Goal: Check status: Check status

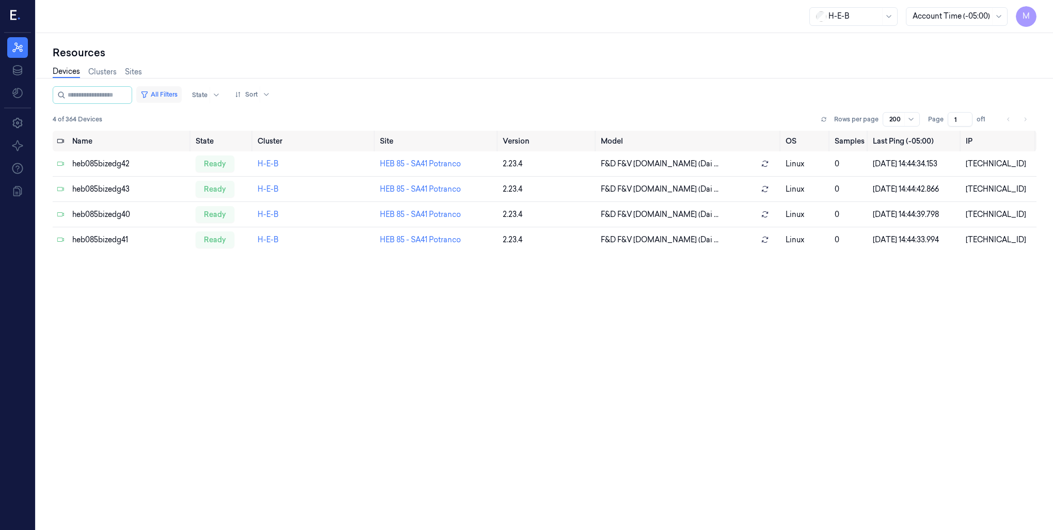
drag, startPoint x: 170, startPoint y: 90, endPoint x: 176, endPoint y: 90, distance: 6.2
click at [170, 90] on button "All Filters" at bounding box center [158, 94] width 45 height 17
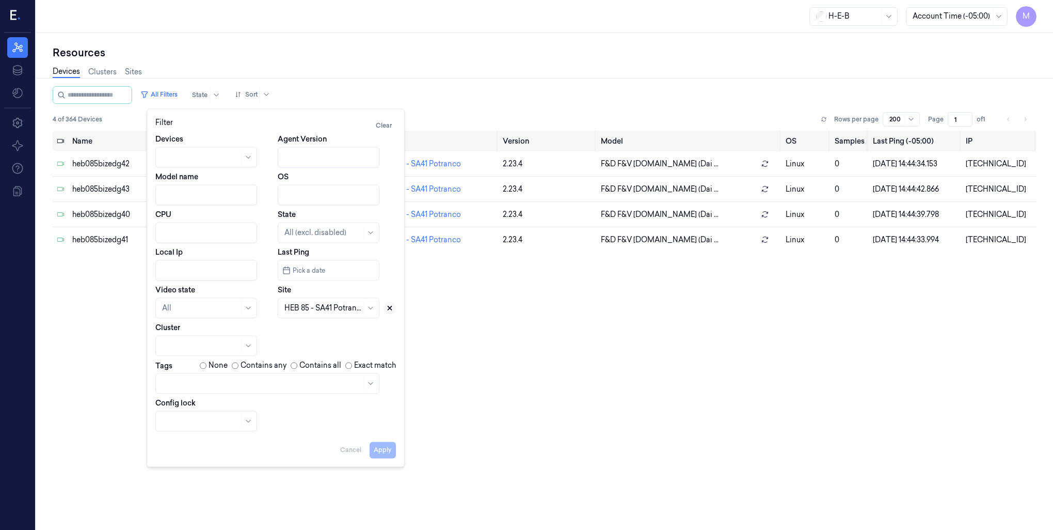
click at [388, 311] on button at bounding box center [390, 308] width 12 height 12
click at [325, 303] on div at bounding box center [317, 308] width 65 height 11
type input "672"
click at [335, 328] on div "HEB 672 - Waco 01" at bounding box center [317, 331] width 65 height 11
click at [378, 452] on button "Apply" at bounding box center [383, 449] width 26 height 17
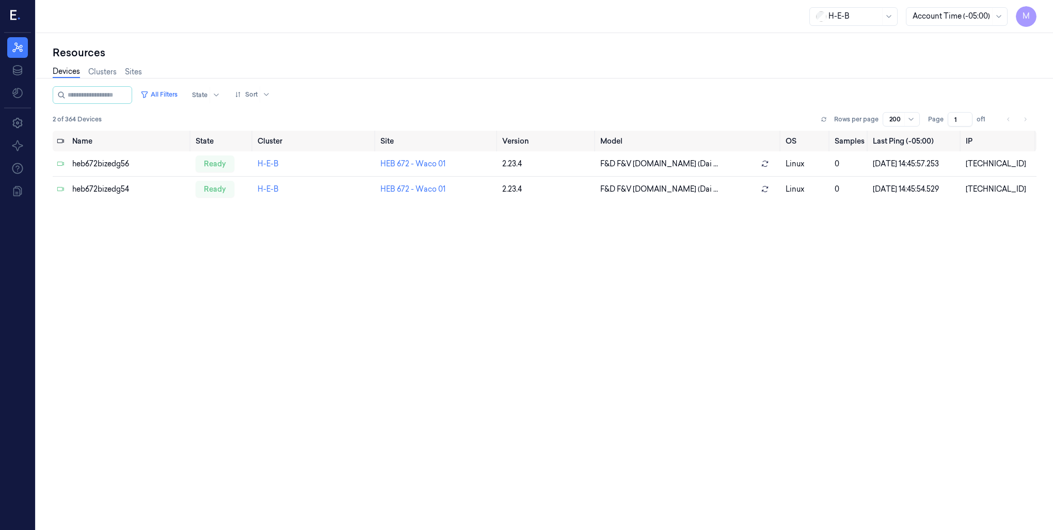
click at [646, 69] on div "Devices Clusters Sites" at bounding box center [545, 73] width 984 height 26
click at [178, 93] on button "All Filters" at bounding box center [158, 94] width 45 height 17
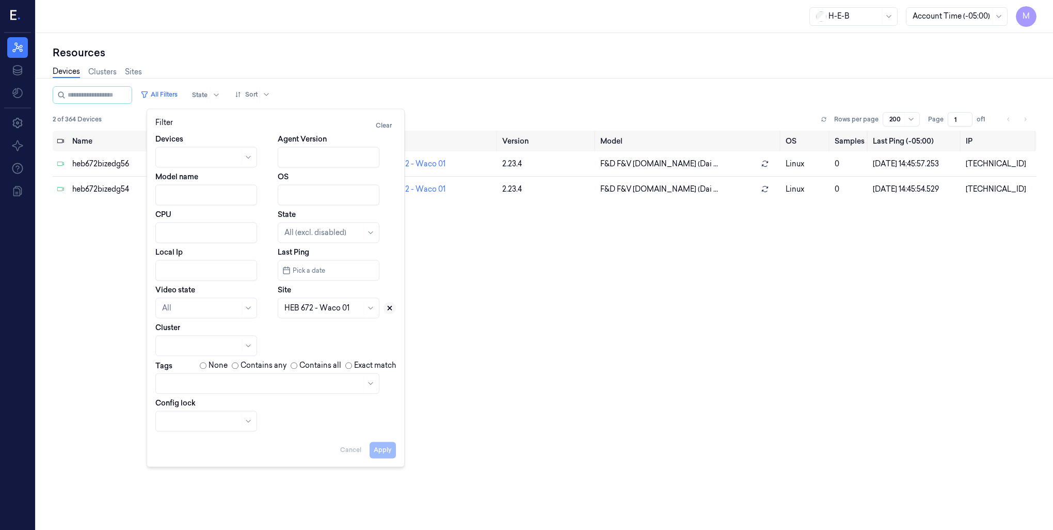
click at [388, 309] on icon at bounding box center [390, 308] width 4 height 4
click at [324, 311] on div at bounding box center [323, 308] width 77 height 11
type input "767"
click at [321, 329] on div "HEB 767 - Magnolia 02" at bounding box center [324, 331] width 79 height 11
click at [382, 448] on button "Apply" at bounding box center [383, 449] width 26 height 17
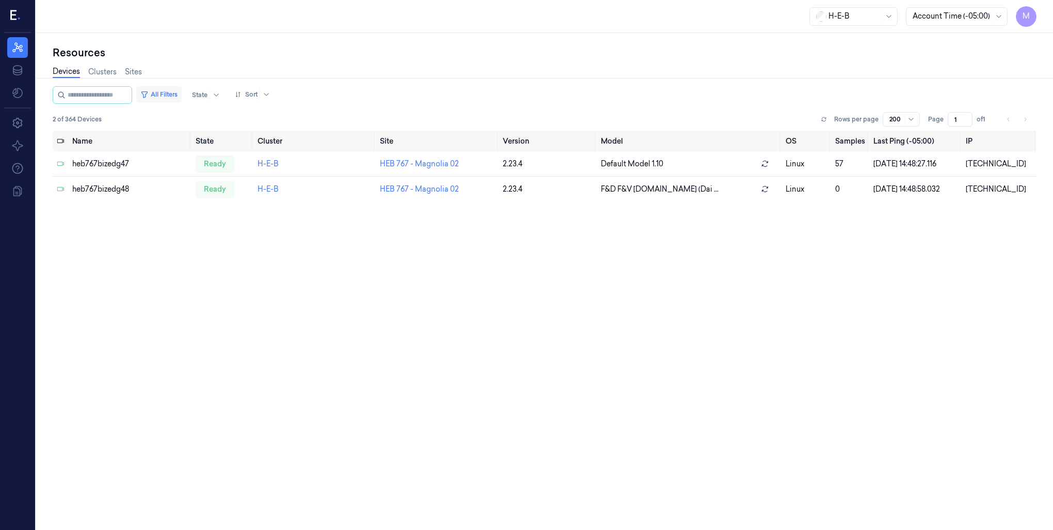
click at [178, 92] on button "All Filters" at bounding box center [158, 94] width 45 height 17
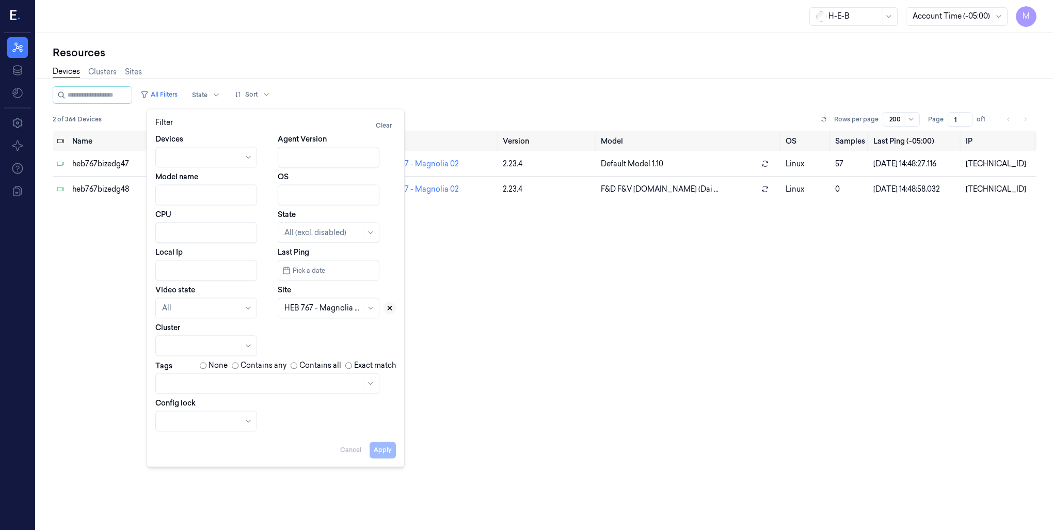
click at [390, 308] on icon at bounding box center [390, 308] width 4 height 4
click at [288, 305] on div at bounding box center [323, 308] width 77 height 11
type input "672"
click at [294, 330] on div "HEB 672 - Waco 01" at bounding box center [317, 331] width 65 height 11
click at [384, 450] on button "Apply" at bounding box center [383, 449] width 26 height 17
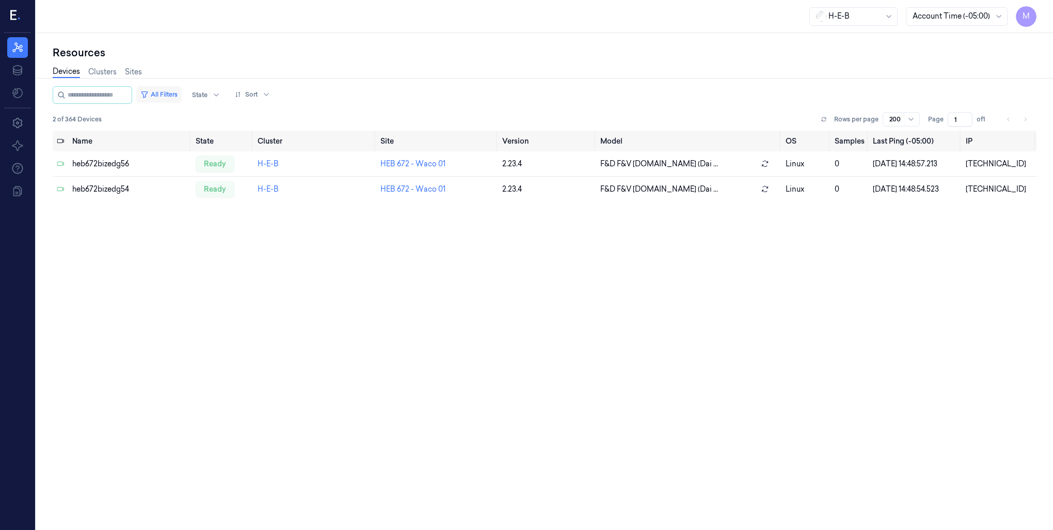
click at [182, 94] on button "All Filters" at bounding box center [158, 94] width 45 height 17
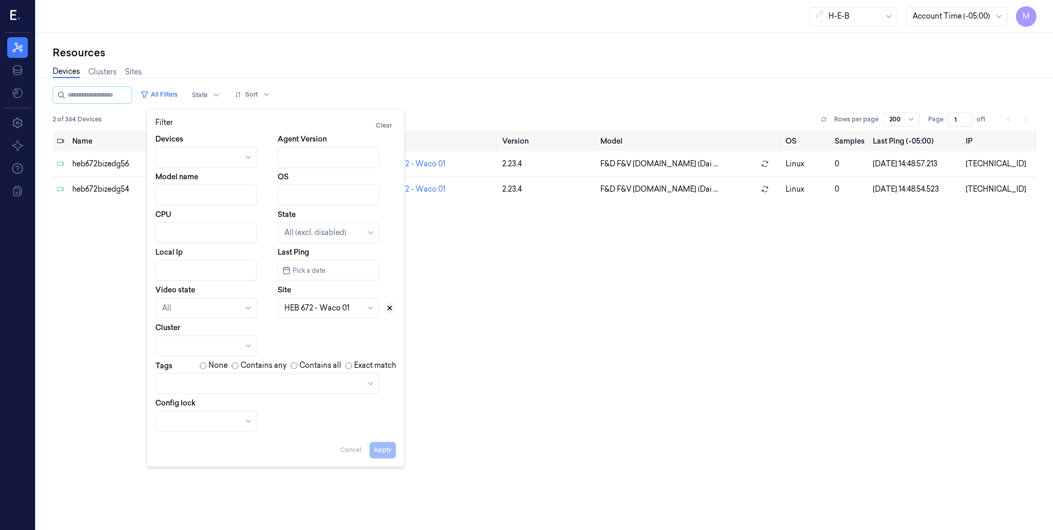
click at [391, 310] on icon at bounding box center [389, 307] width 7 height 7
click at [336, 308] on div at bounding box center [323, 308] width 77 height 11
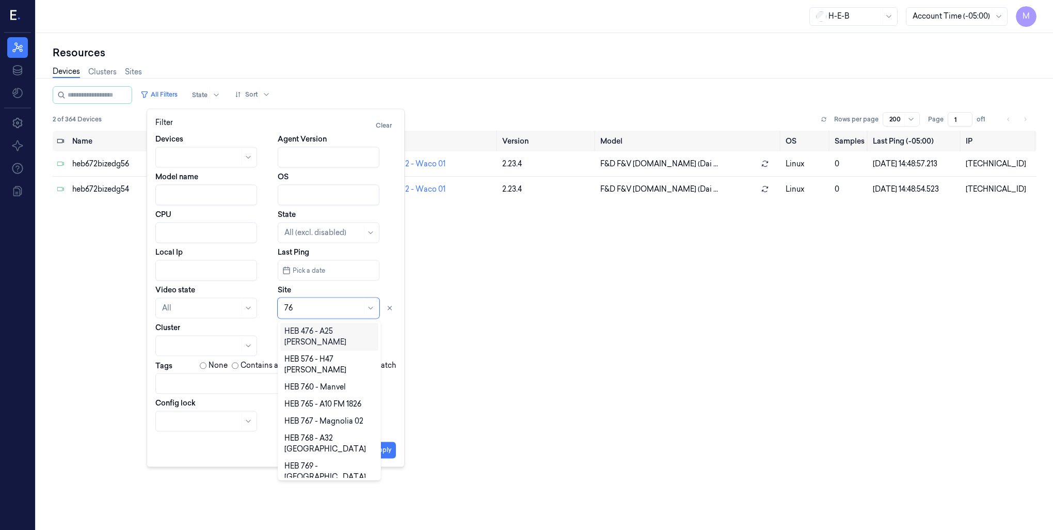
type input "767"
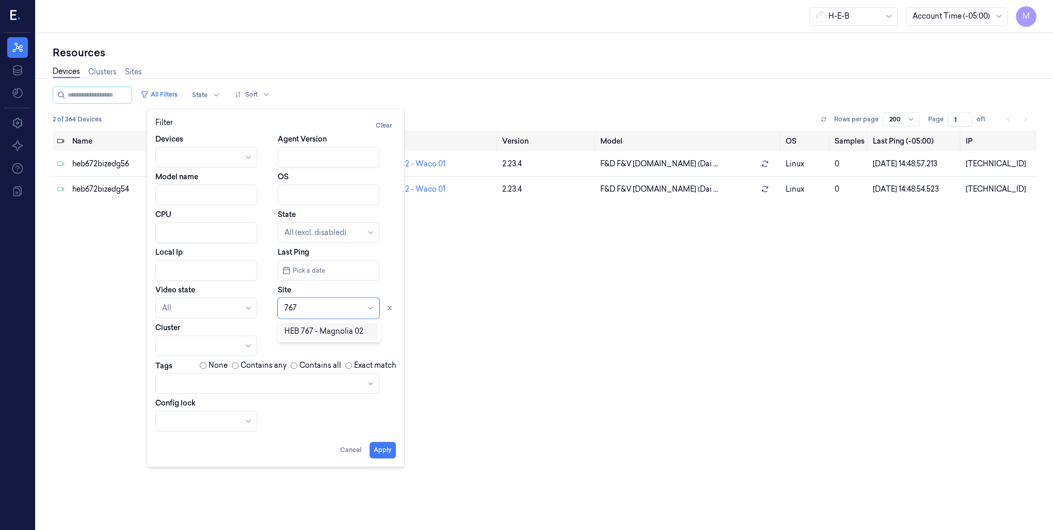
click at [310, 334] on div "HEB 767 - Magnolia 02" at bounding box center [324, 331] width 79 height 11
click at [389, 456] on button "Apply" at bounding box center [383, 449] width 26 height 17
